Goal: Transaction & Acquisition: Purchase product/service

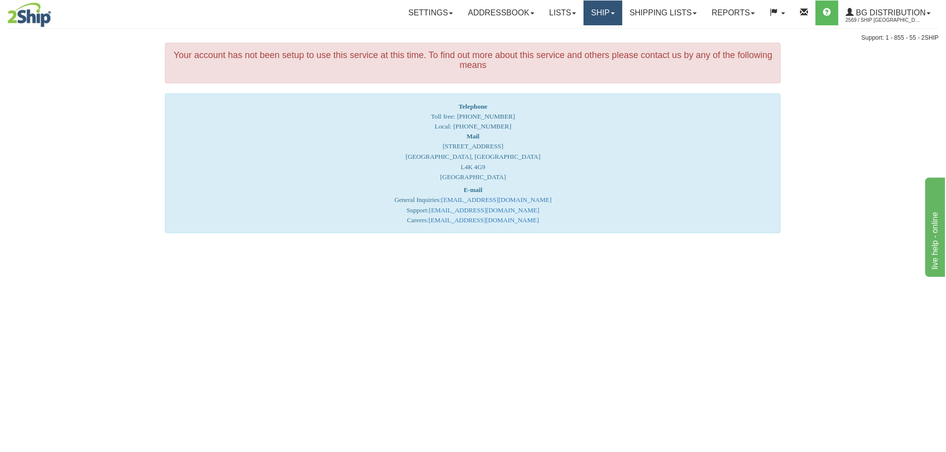
click at [599, 15] on link "Ship" at bounding box center [603, 12] width 38 height 25
click at [579, 39] on link "Ship Screen" at bounding box center [582, 34] width 78 height 13
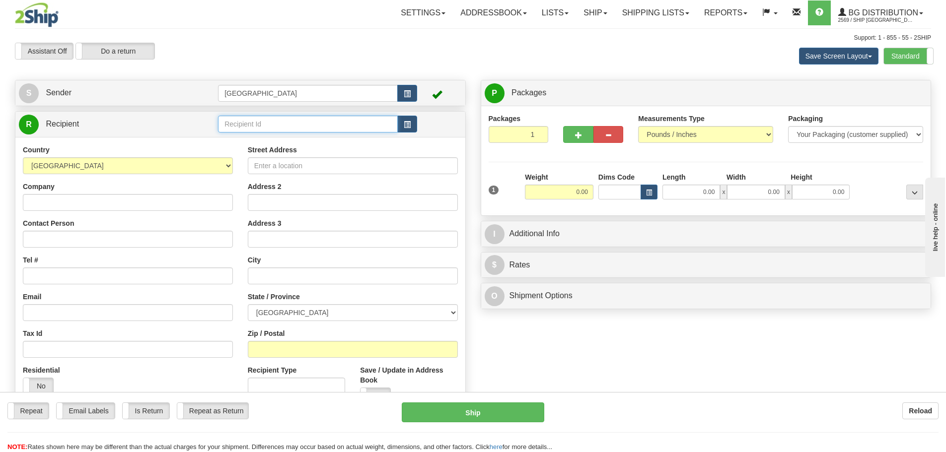
click at [241, 127] on input "text" at bounding box center [308, 124] width 180 height 17
click at [230, 139] on div "80054" at bounding box center [306, 139] width 170 height 11
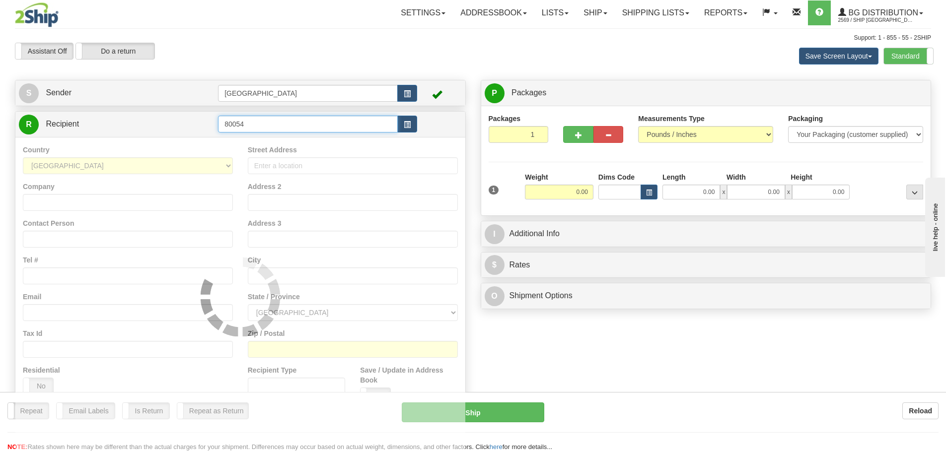
type input "80054"
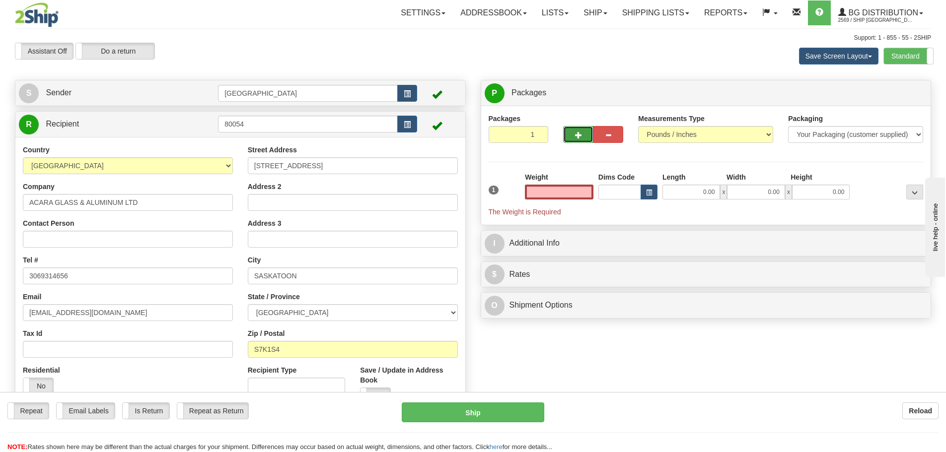
type input "0.00"
click at [574, 135] on button "button" at bounding box center [578, 134] width 30 height 17
type input "4"
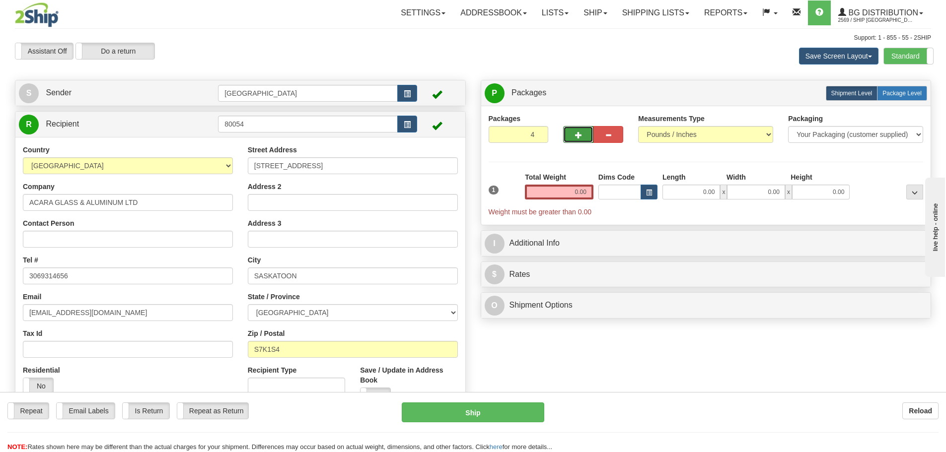
click at [893, 97] on label "Package Level Pack.." at bounding box center [902, 93] width 50 height 15
radio input "true"
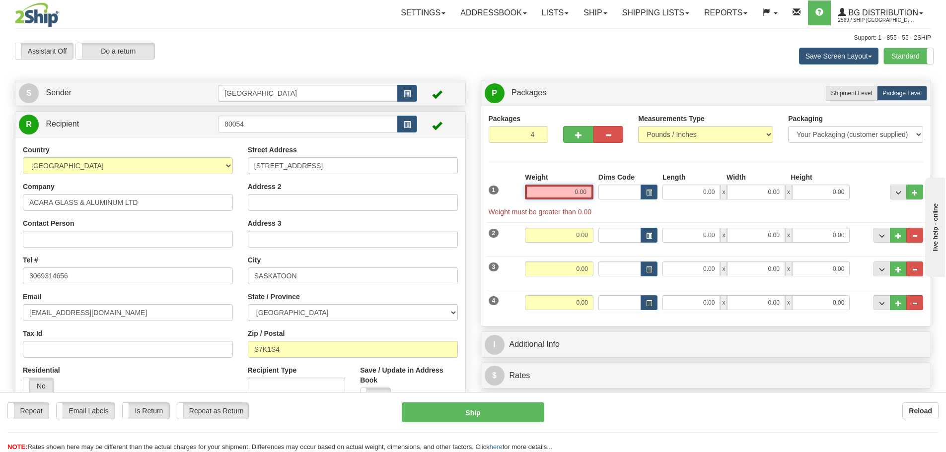
click at [587, 189] on input "0.00" at bounding box center [559, 192] width 69 height 15
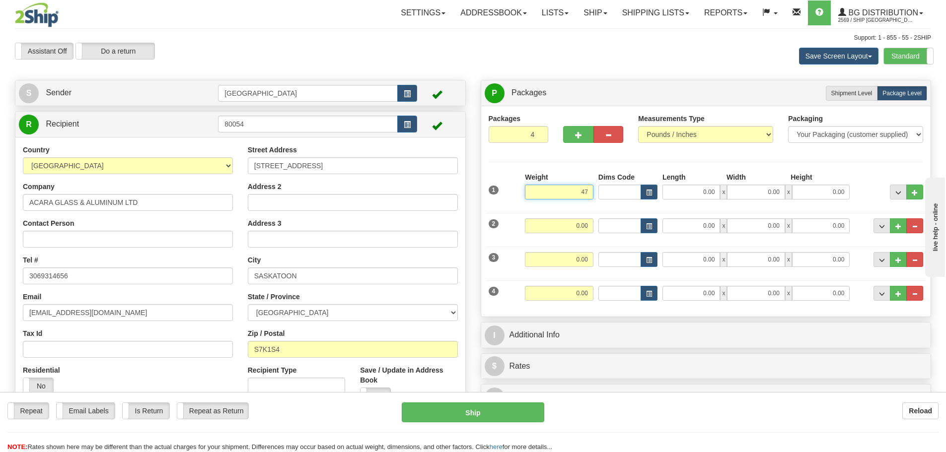
type input "47.00"
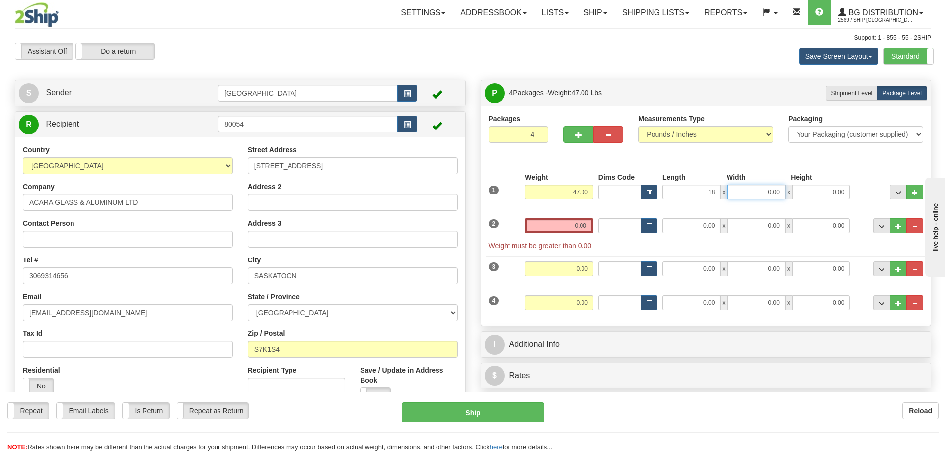
type input "18.00"
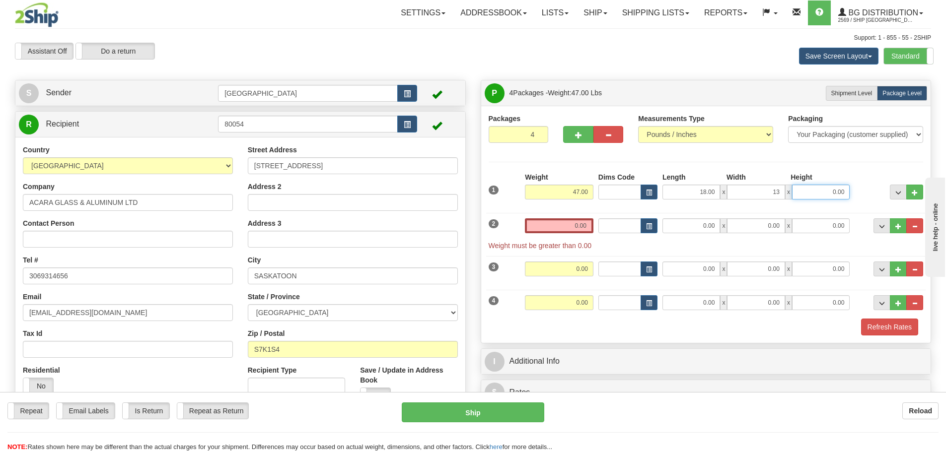
type input "13.00"
type input "9.00"
click at [590, 226] on input "0.00" at bounding box center [559, 226] width 69 height 15
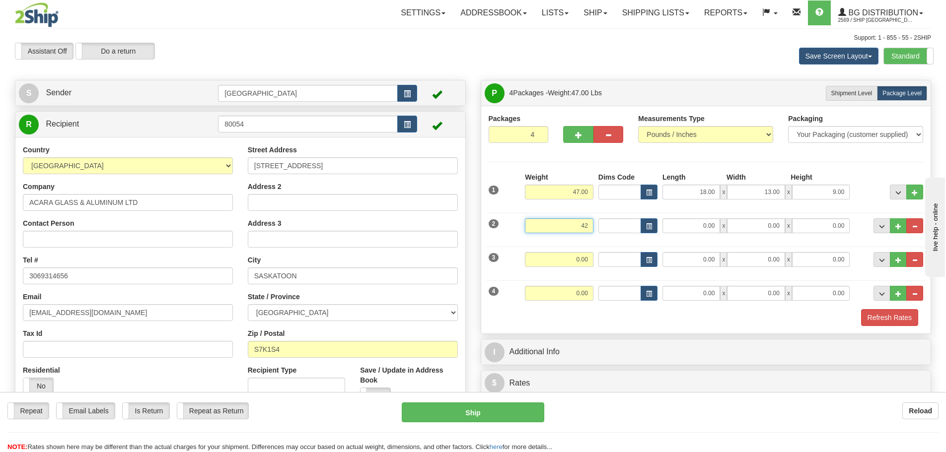
type input "42.00"
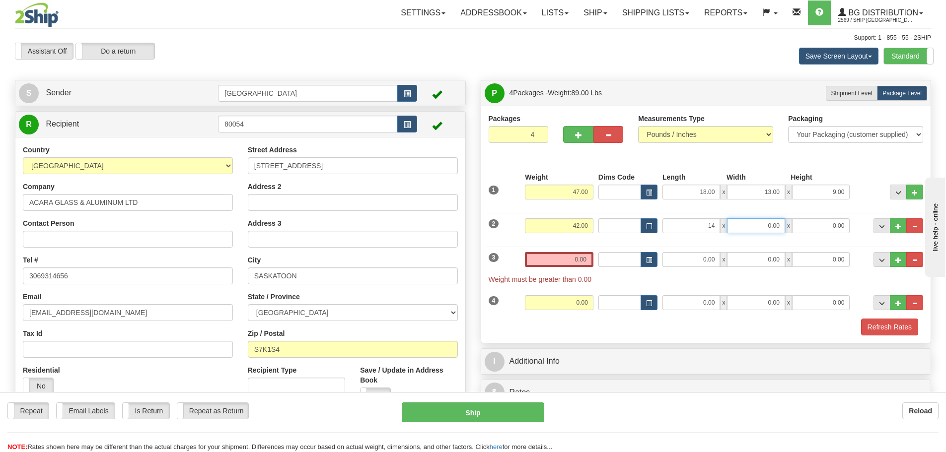
type input "14.00"
type input "10.00"
type input "9.00"
click at [590, 259] on input "0.00" at bounding box center [559, 259] width 69 height 15
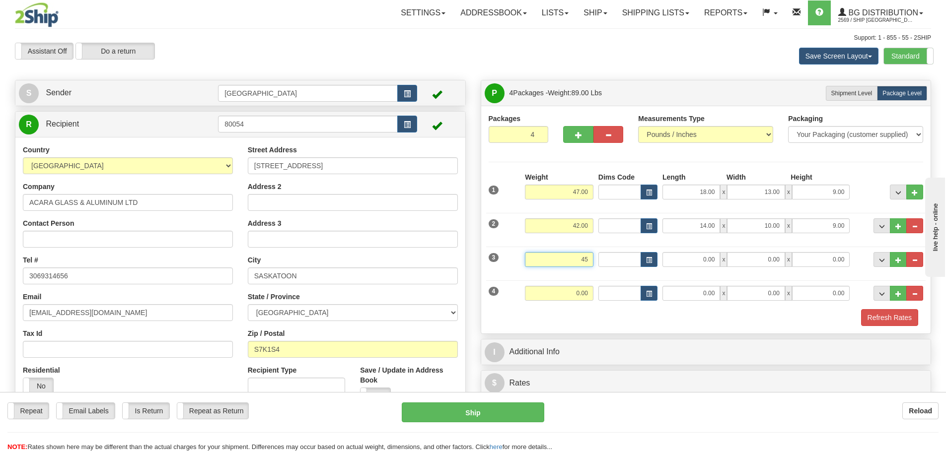
type input "45.00"
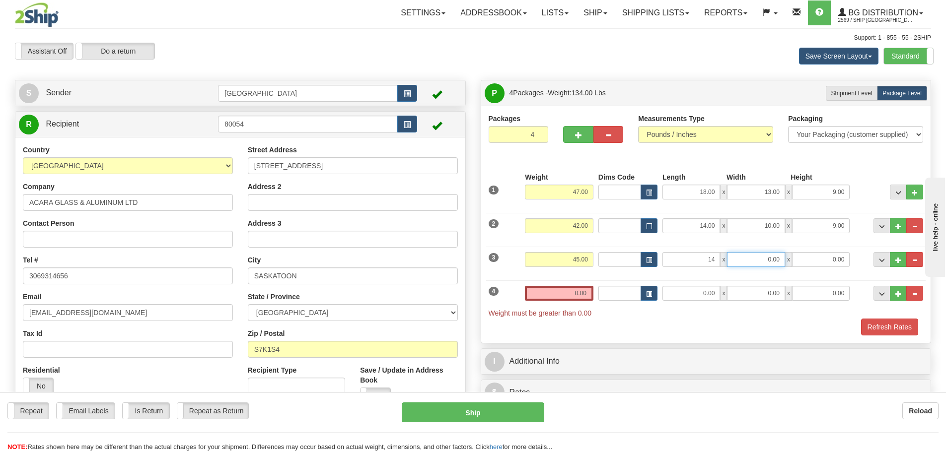
type input "14.00"
type input "10.00"
type input "9.00"
click at [585, 291] on input "0.00" at bounding box center [559, 293] width 69 height 15
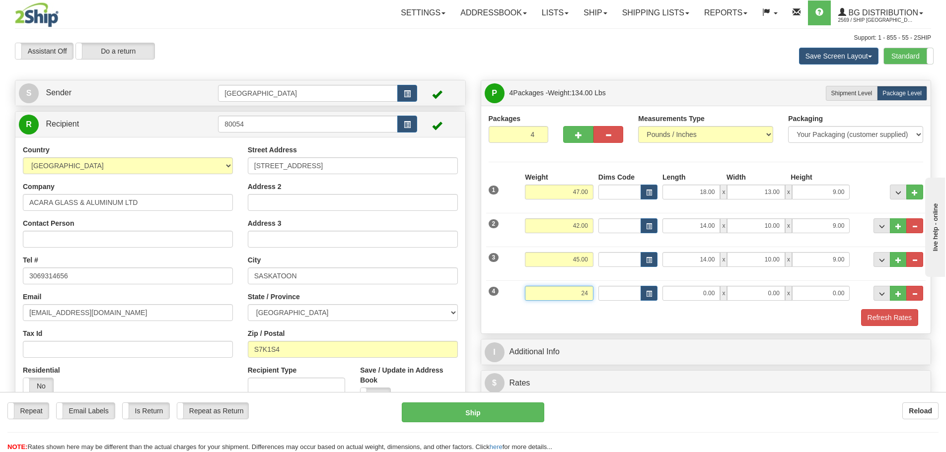
type input "24.00"
type input "40.00"
type input "7.00"
type input "8.00"
click at [874, 318] on button "Refresh Rates" at bounding box center [889, 317] width 57 height 17
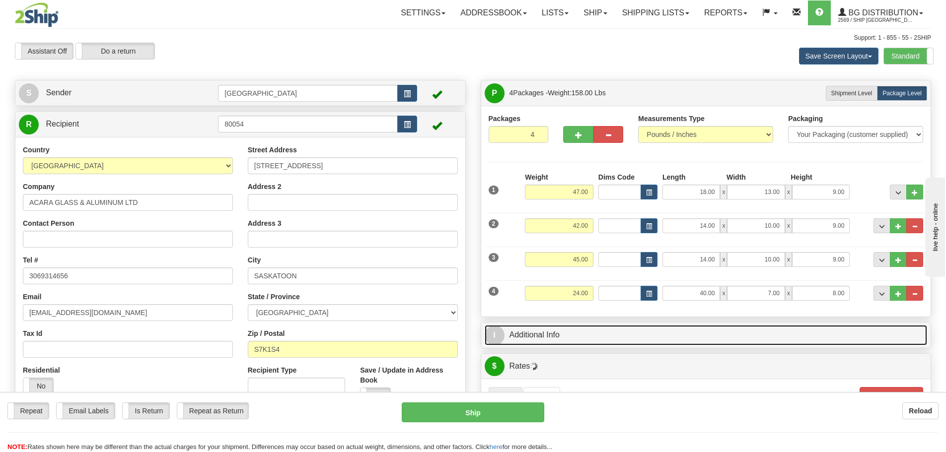
click at [620, 336] on link "I Additional Info" at bounding box center [706, 335] width 443 height 20
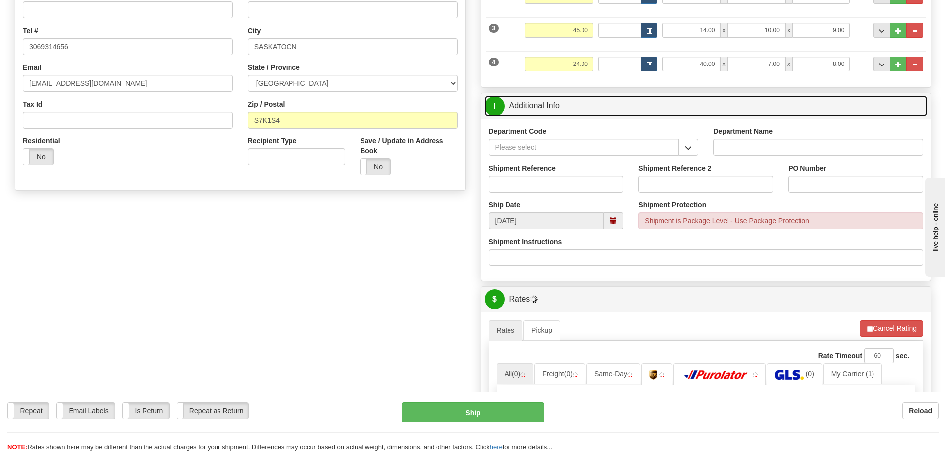
scroll to position [248, 0]
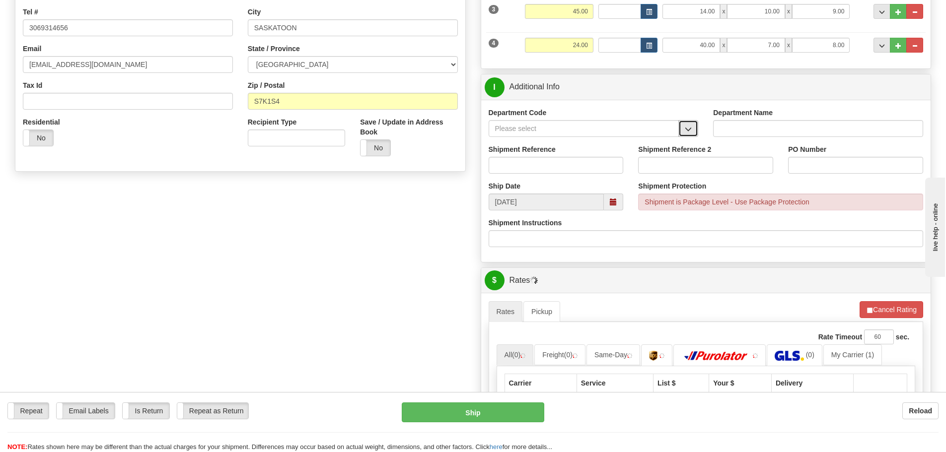
click at [685, 128] on span "button" at bounding box center [688, 129] width 7 height 6
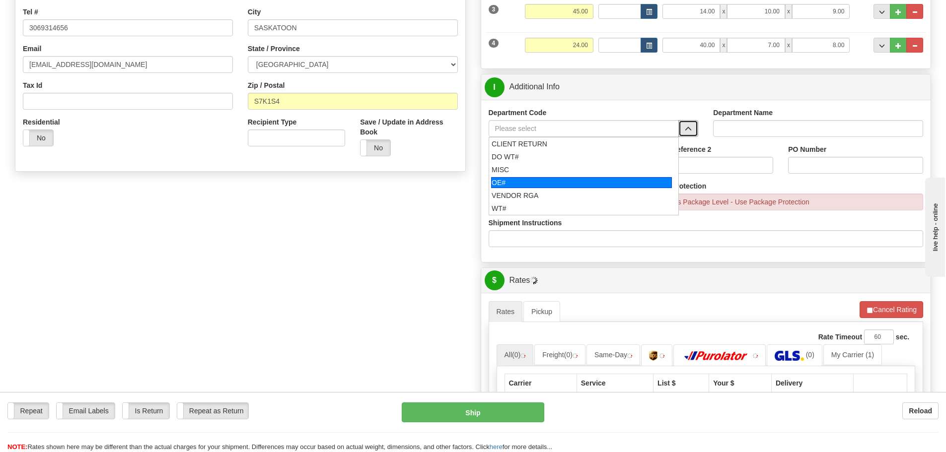
click at [551, 180] on div "OE#" at bounding box center [581, 182] width 181 height 11
type input "OE#"
type input "ORDERS"
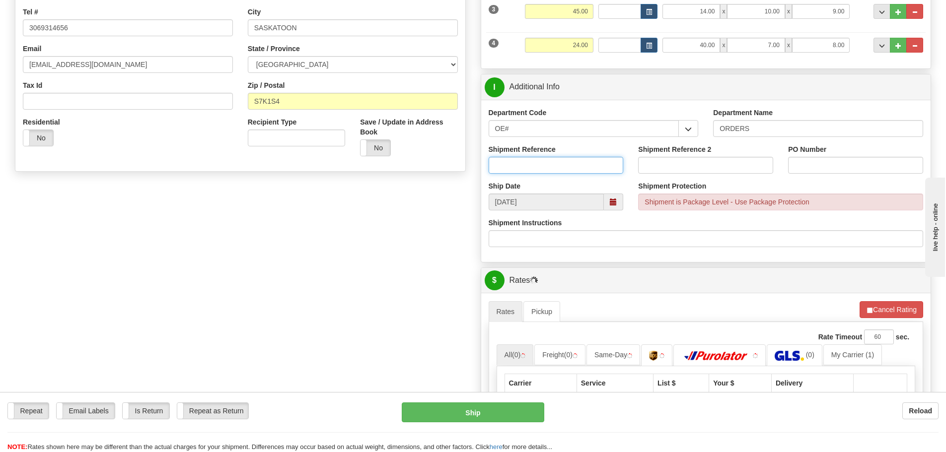
click at [561, 165] on input "Shipment Reference" at bounding box center [556, 165] width 135 height 17
type input "90039327-00 90040343-00"
click at [799, 163] on input "PO Number" at bounding box center [855, 165] width 135 height 17
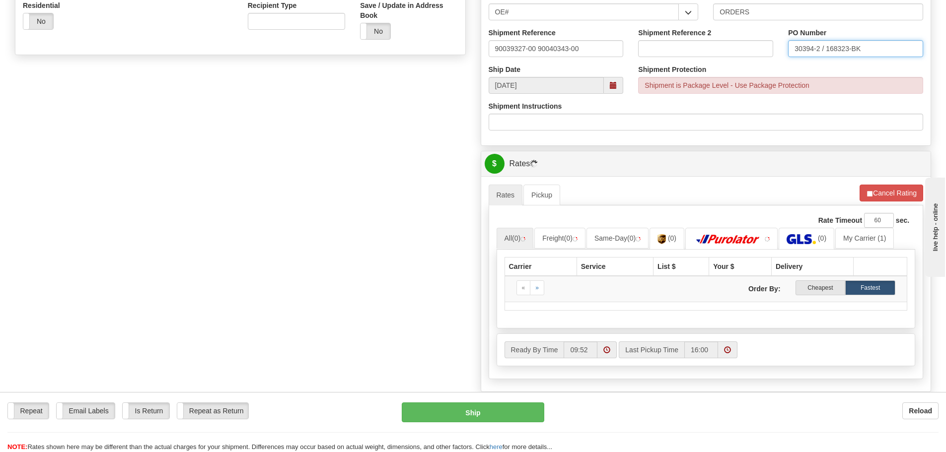
scroll to position [348, 0]
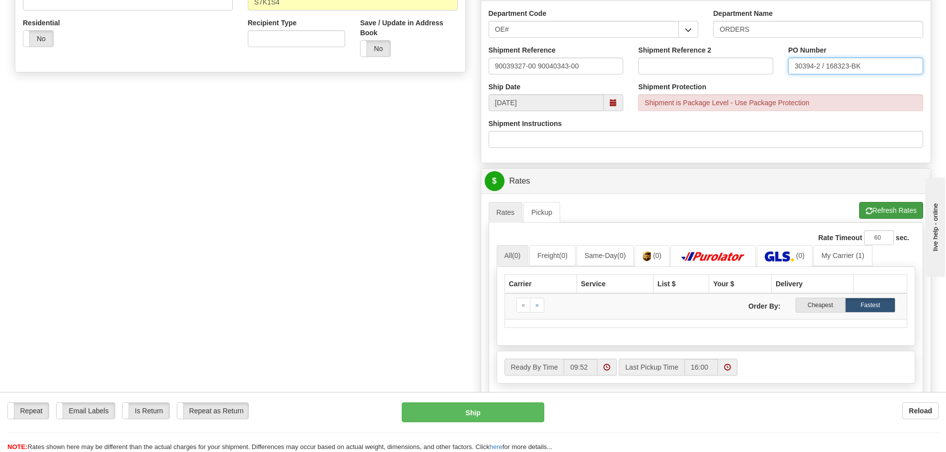
type input "30394-2 / 168323-BK"
click at [888, 210] on button "Refresh Rates" at bounding box center [891, 210] width 64 height 17
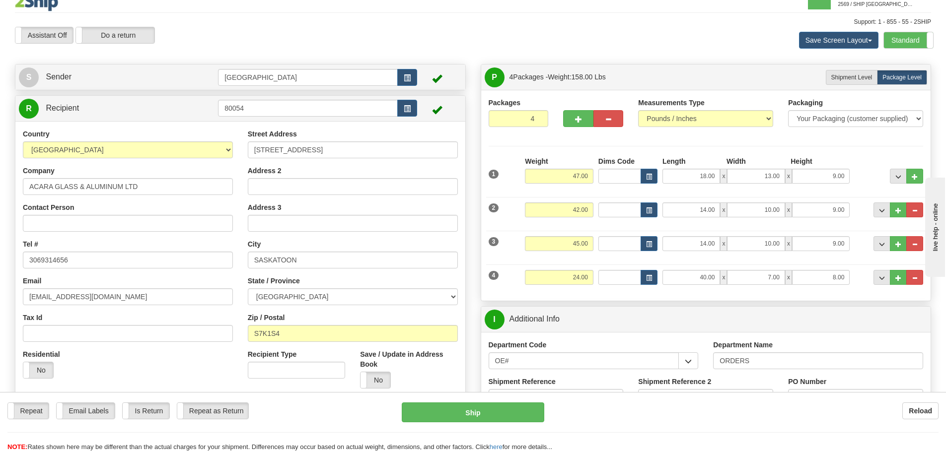
scroll to position [0, 0]
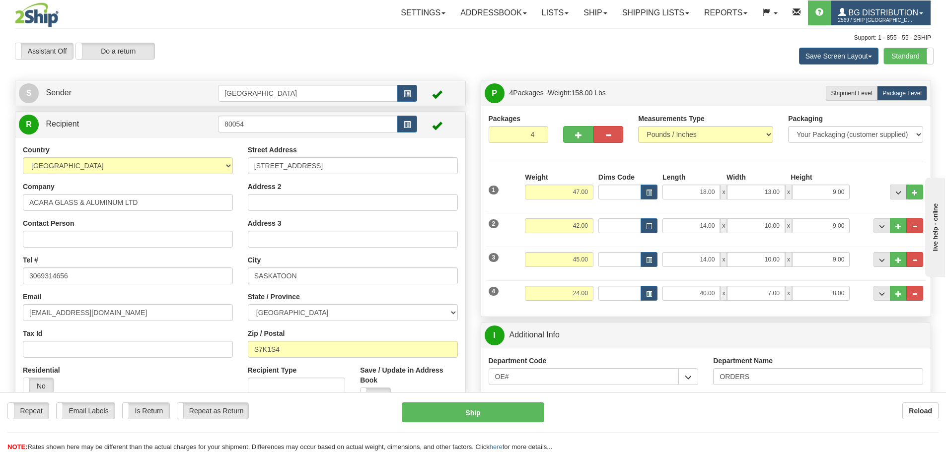
click at [849, 13] on span "BG Distribution" at bounding box center [882, 12] width 72 height 8
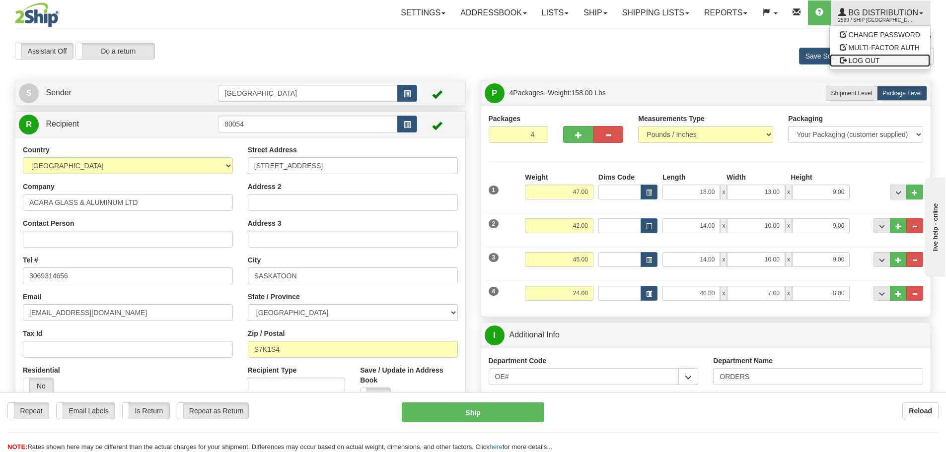
click at [863, 60] on span "LOG OUT" at bounding box center [864, 61] width 31 height 8
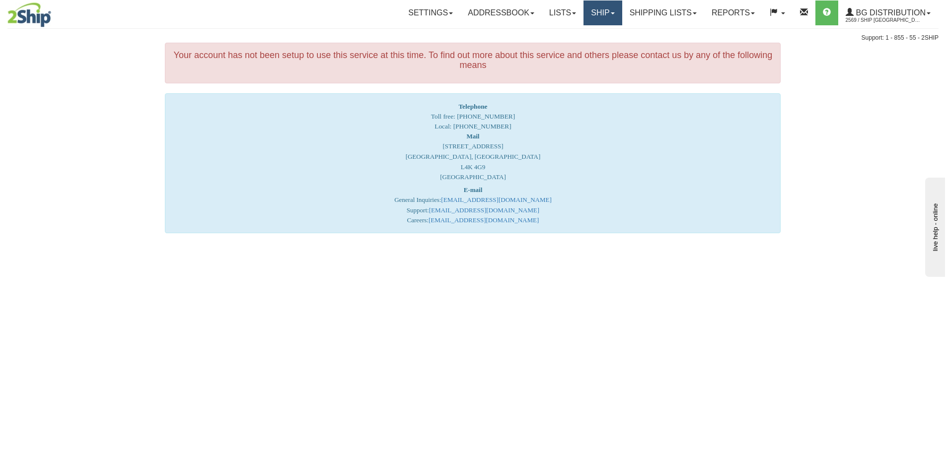
click at [604, 12] on link "Ship" at bounding box center [603, 12] width 38 height 25
click at [585, 39] on link "Ship Screen" at bounding box center [582, 34] width 78 height 13
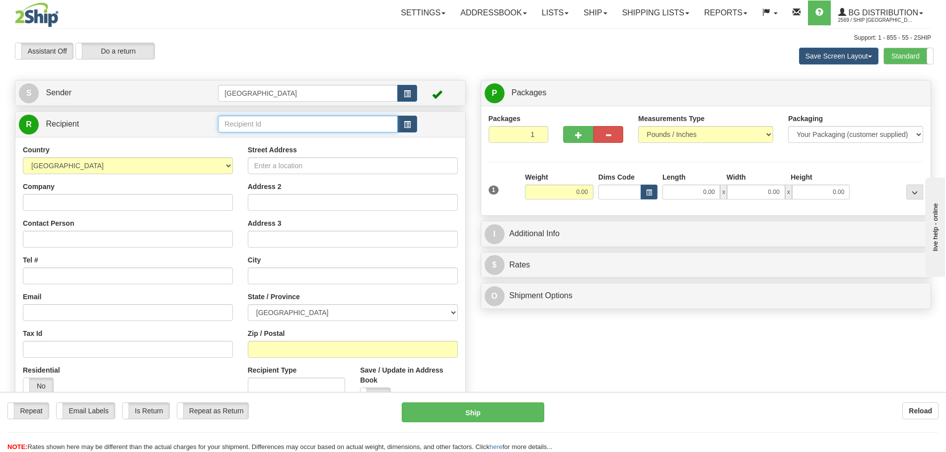
click at [267, 122] on input "text" at bounding box center [308, 124] width 180 height 17
click at [233, 141] on div "80054" at bounding box center [306, 139] width 170 height 11
type input "80054"
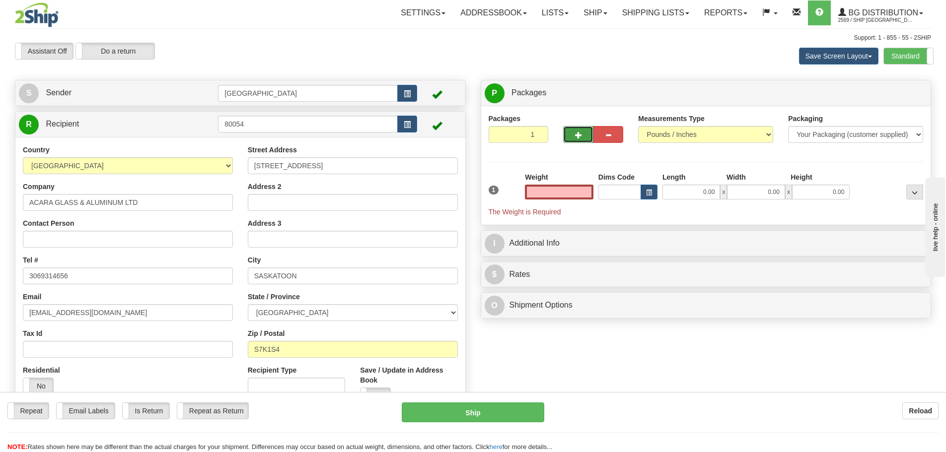
type input "0.00"
click at [575, 136] on span "button" at bounding box center [578, 135] width 7 height 6
type input "4"
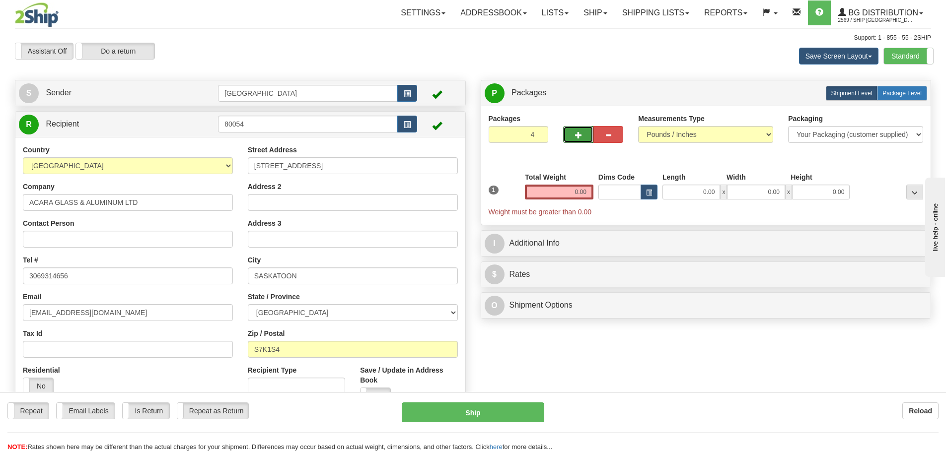
click at [903, 90] on span "Package Level" at bounding box center [902, 93] width 39 height 7
radio input "true"
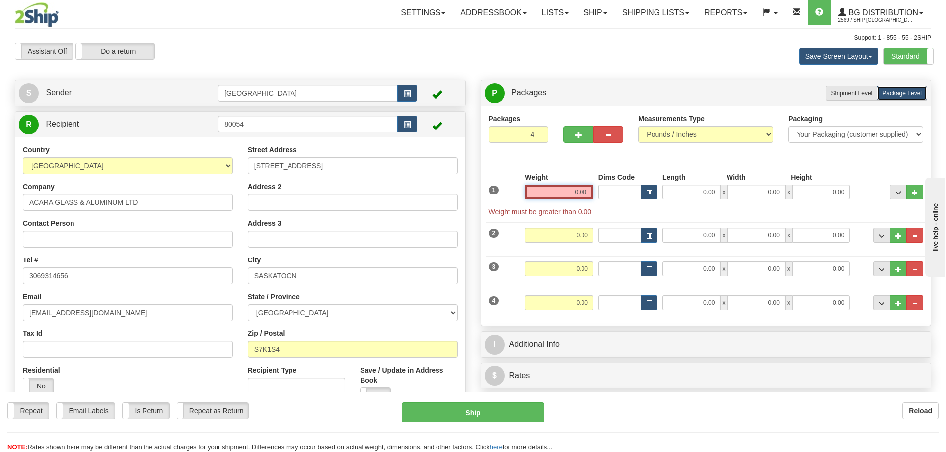
click at [588, 193] on input "0.00" at bounding box center [559, 192] width 69 height 15
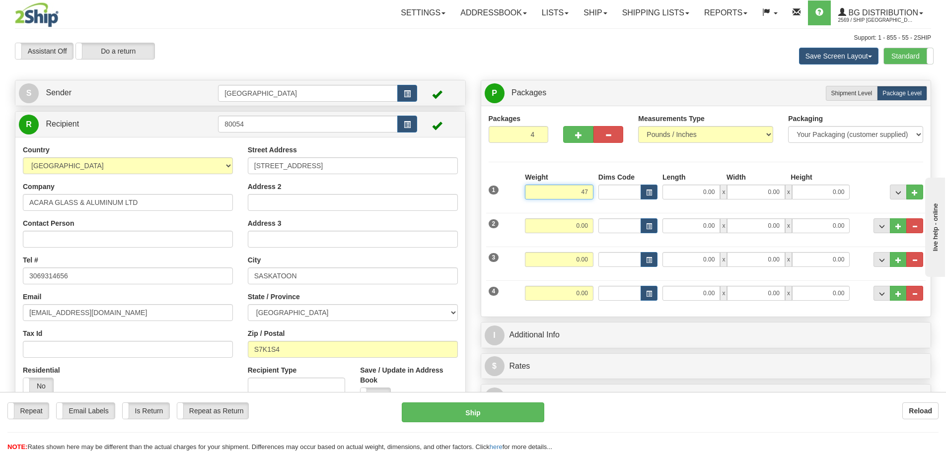
type input "47.00"
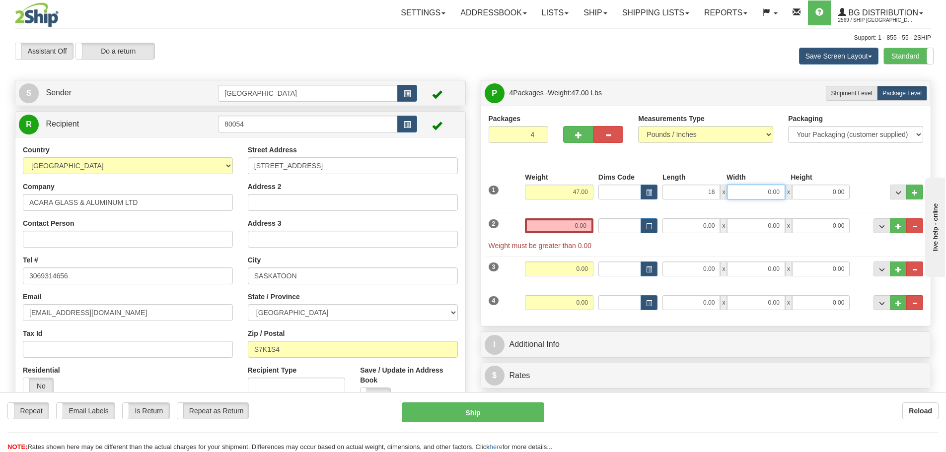
type input "18.00"
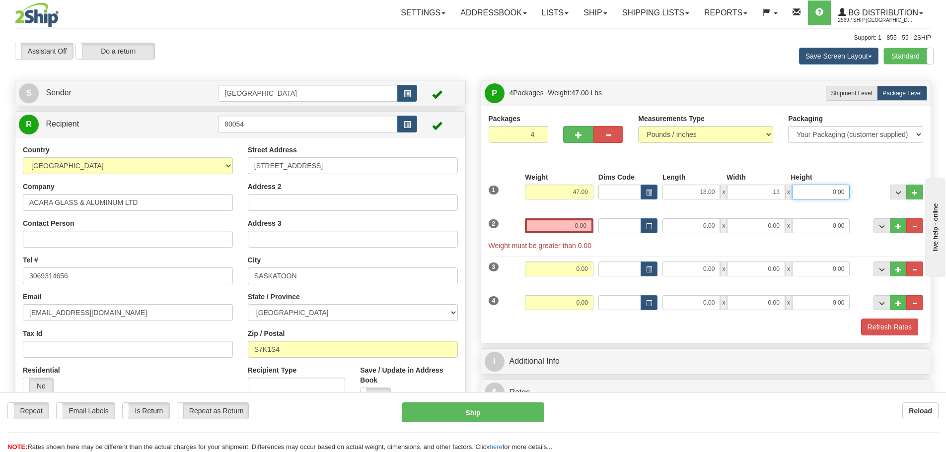
type input "13.00"
type input "9.00"
click at [587, 224] on input "0.00" at bounding box center [559, 226] width 69 height 15
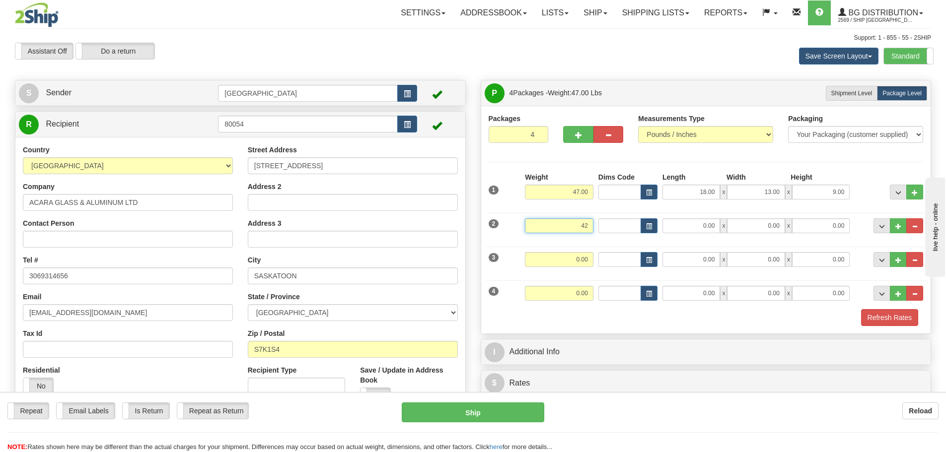
type input "42.00"
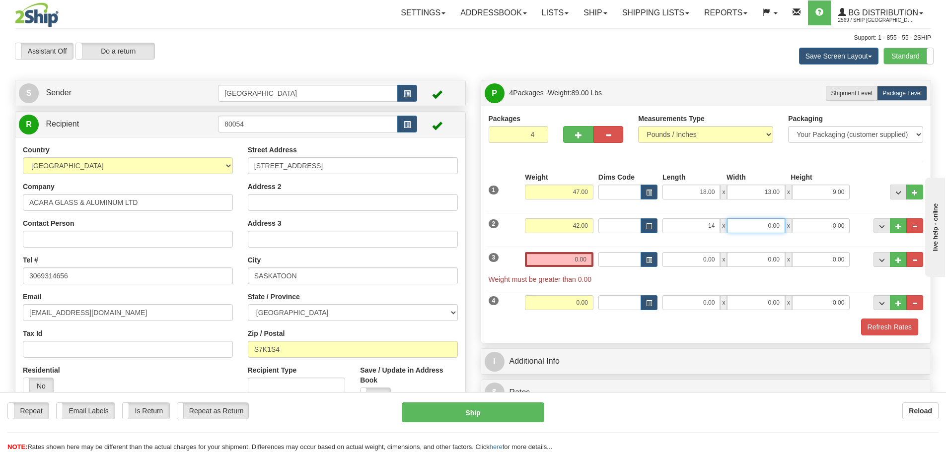
type input "14.00"
type input "10.00"
type input "9.00"
click at [589, 260] on input "0.00" at bounding box center [559, 259] width 69 height 15
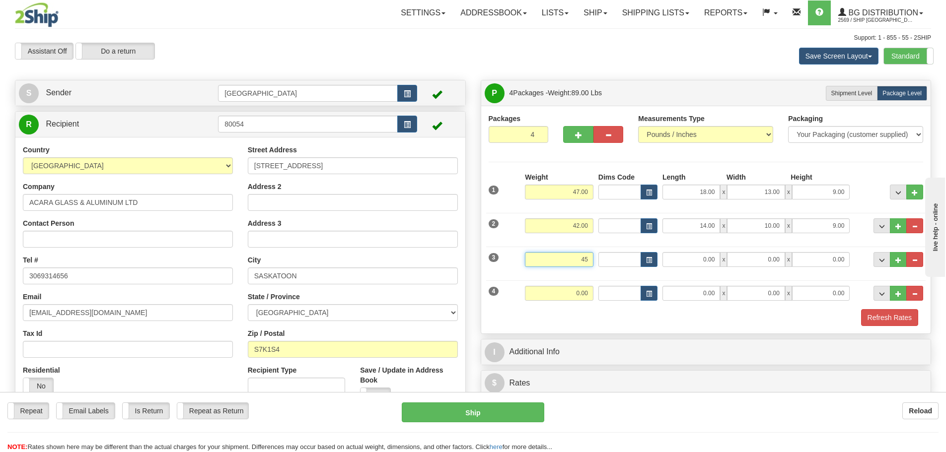
type input "45.00"
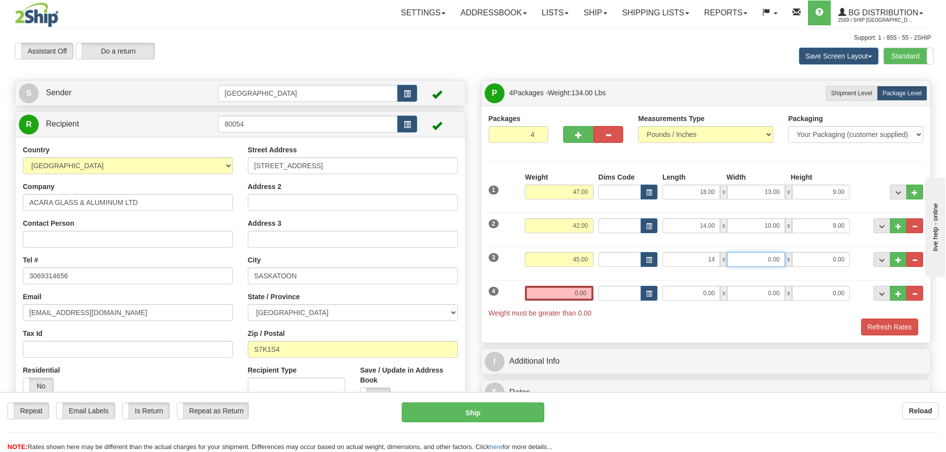
type input "14.00"
type input "9"
type input "10.00"
type input "9.00"
click at [585, 295] on input "0.00" at bounding box center [559, 293] width 69 height 15
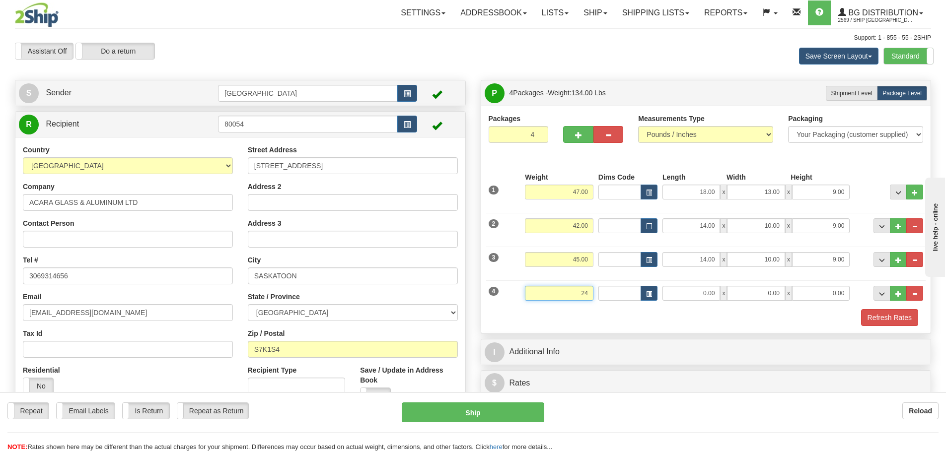
type input "24.00"
type input "40.00"
type input "7.00"
type input "8.00"
click at [892, 317] on button "Refresh Rates" at bounding box center [889, 317] width 57 height 17
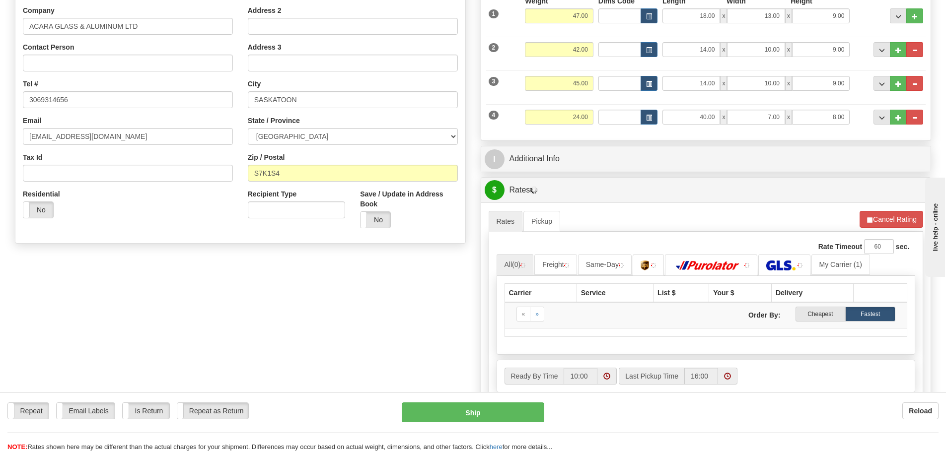
scroll to position [199, 0]
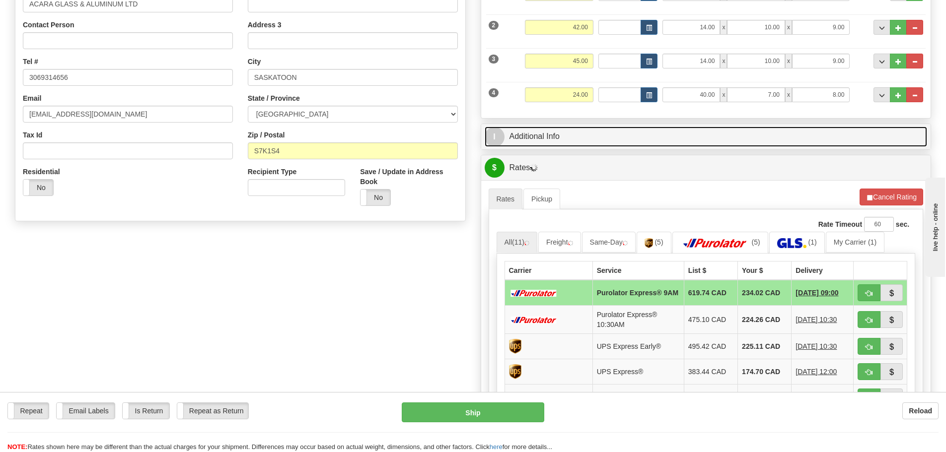
click at [655, 130] on link "I Additional Info" at bounding box center [706, 137] width 443 height 20
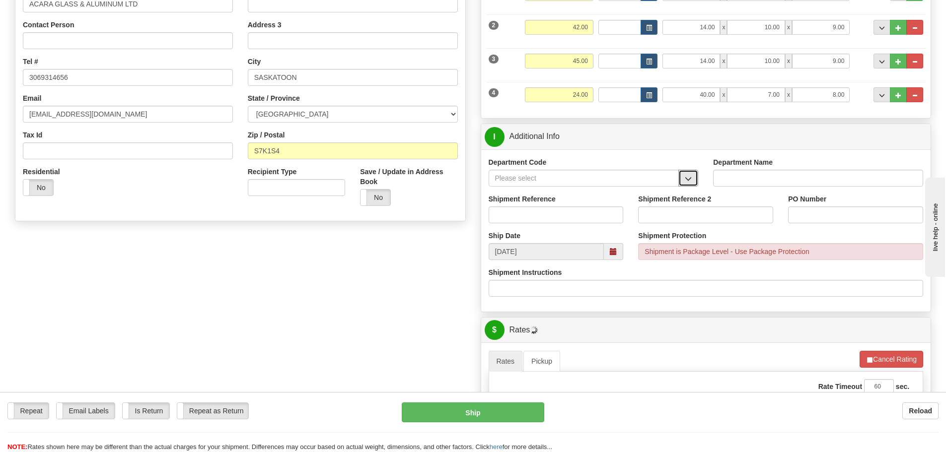
drag, startPoint x: 689, startPoint y: 178, endPoint x: 663, endPoint y: 185, distance: 27.4
click at [689, 178] on span "button" at bounding box center [688, 179] width 7 height 6
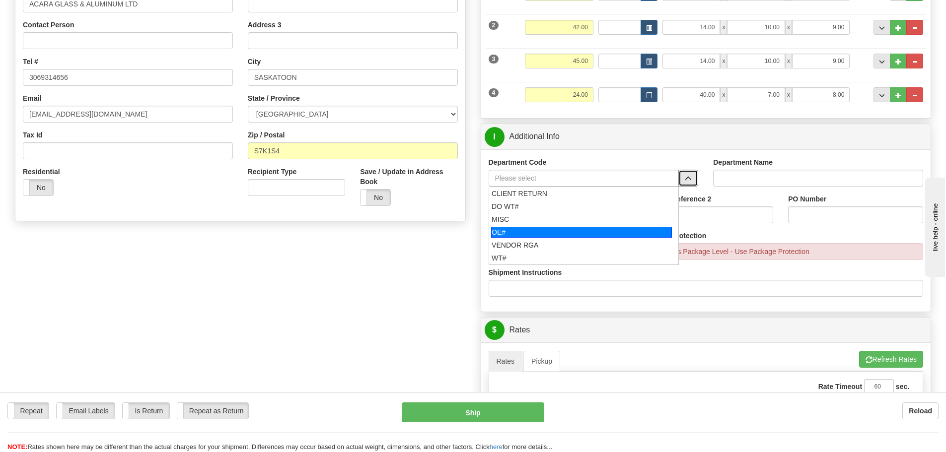
click at [559, 231] on div "OE#" at bounding box center [581, 232] width 181 height 11
type input "OE#"
type input "ORDERS"
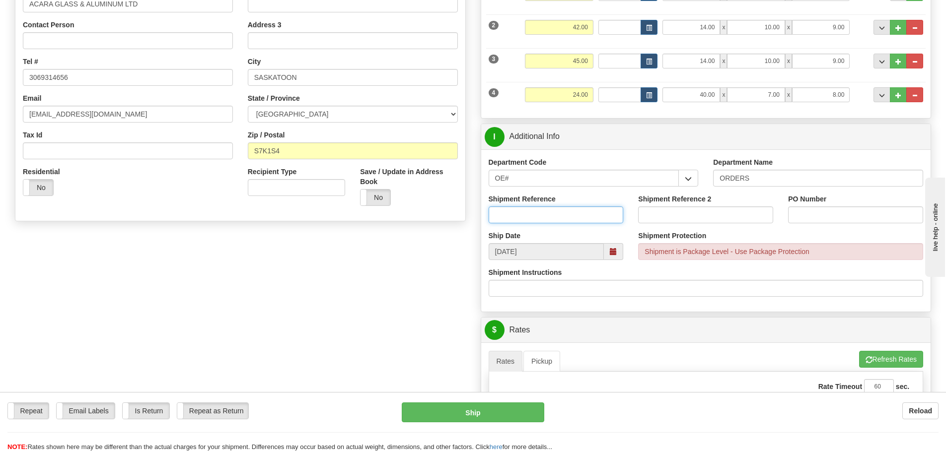
click at [568, 214] on input "Shipment Reference" at bounding box center [556, 215] width 135 height 17
type input "90039327-00 90040343-00"
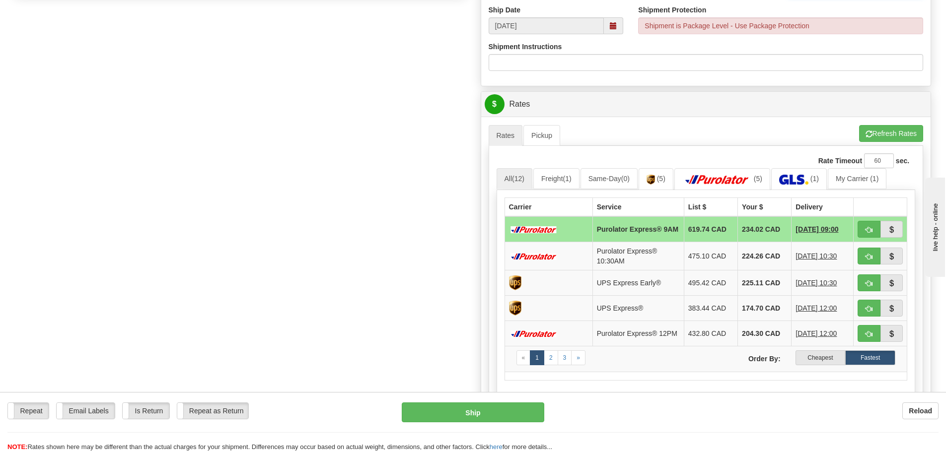
scroll to position [447, 0]
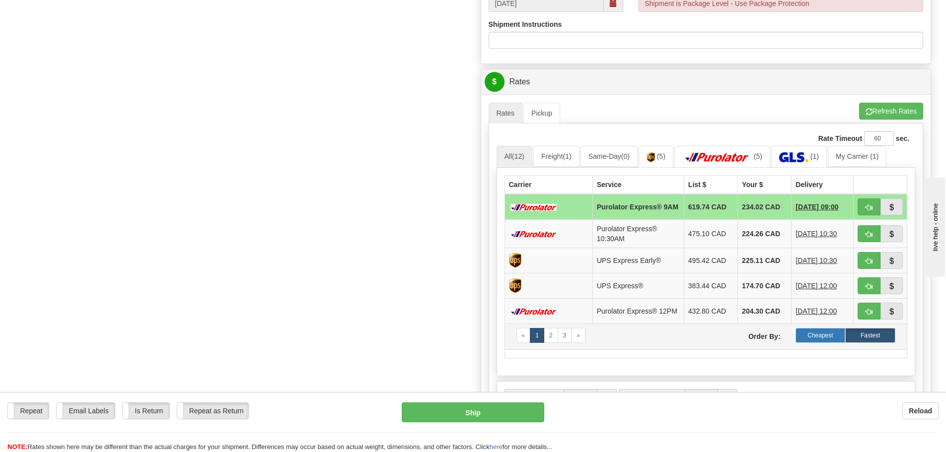
type input "30394-2 / 168323-BK"
click at [822, 336] on label "Cheapest" at bounding box center [821, 335] width 50 height 15
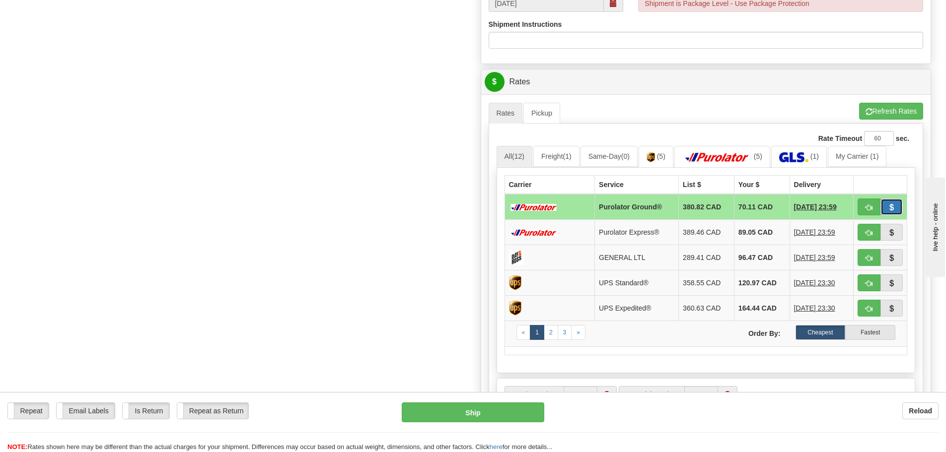
click at [887, 205] on button "button" at bounding box center [892, 207] width 23 height 17
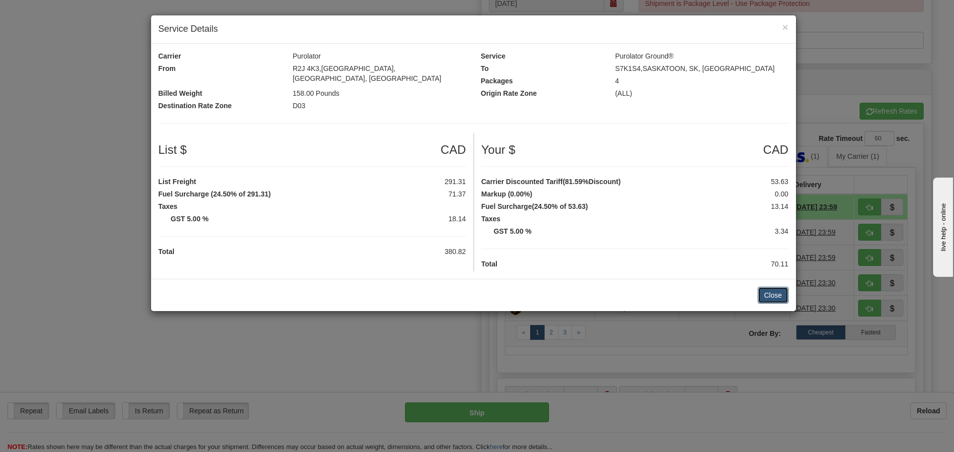
click at [777, 287] on button "Close" at bounding box center [772, 295] width 31 height 17
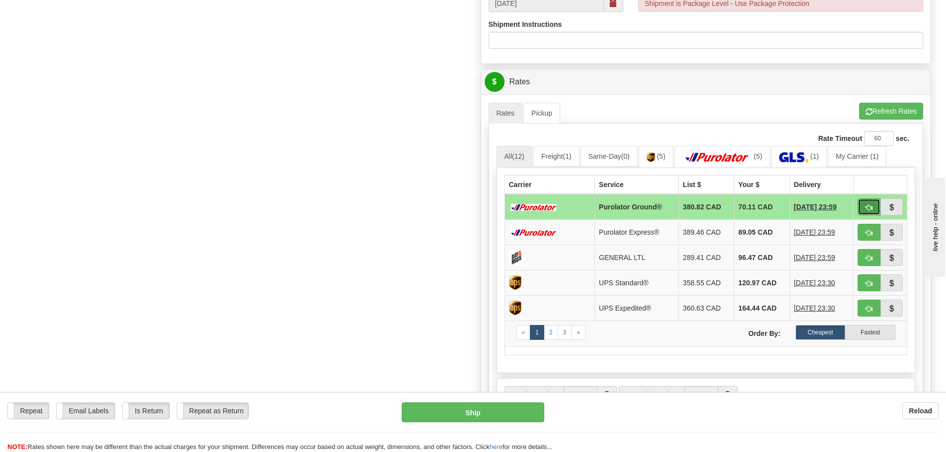
click at [864, 206] on button "button" at bounding box center [869, 207] width 23 height 17
type input "260"
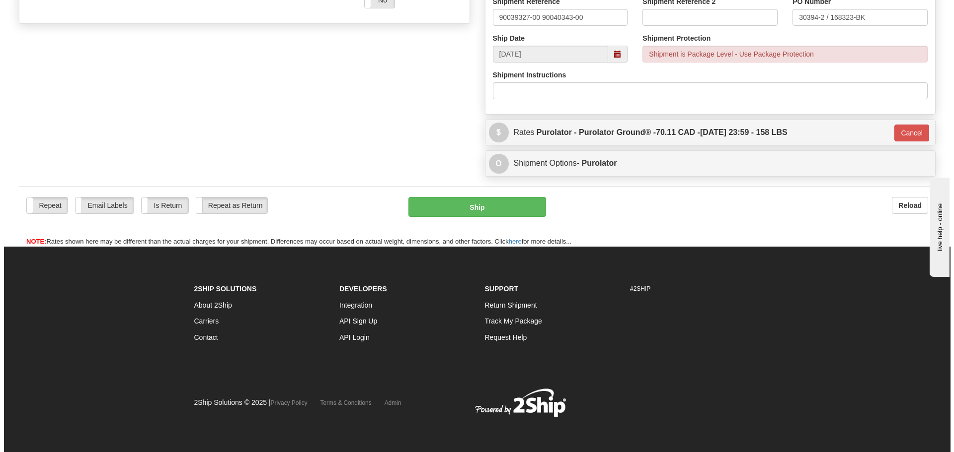
scroll to position [397, 0]
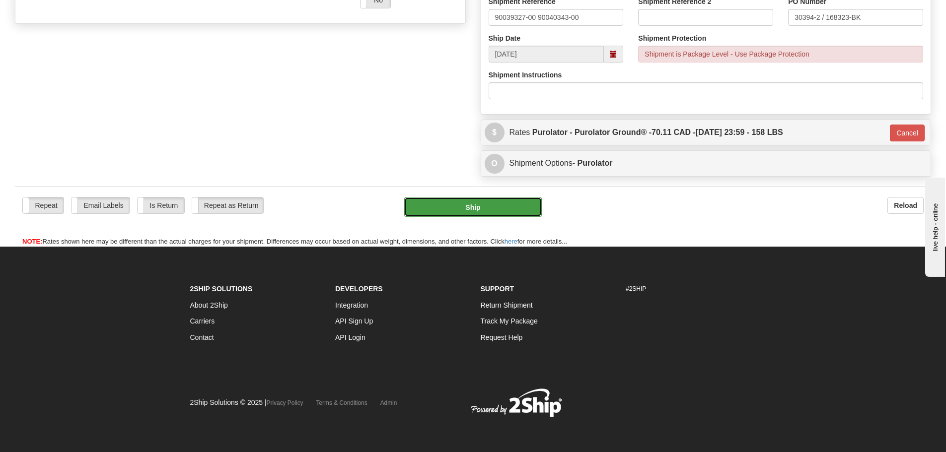
click at [507, 210] on button "Ship" at bounding box center [473, 207] width 138 height 20
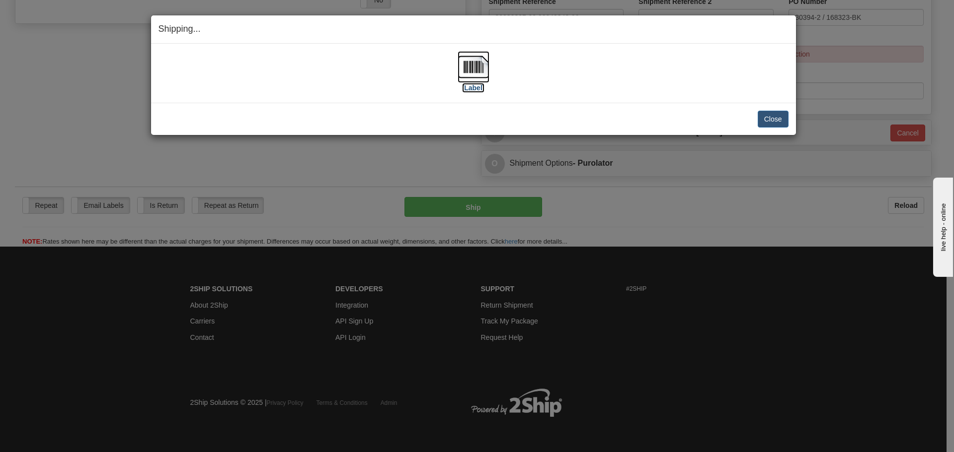
click at [474, 87] on label "[Label]" at bounding box center [473, 88] width 23 height 10
click at [771, 116] on button "Close" at bounding box center [772, 119] width 31 height 17
